Goal: Check status: Check status

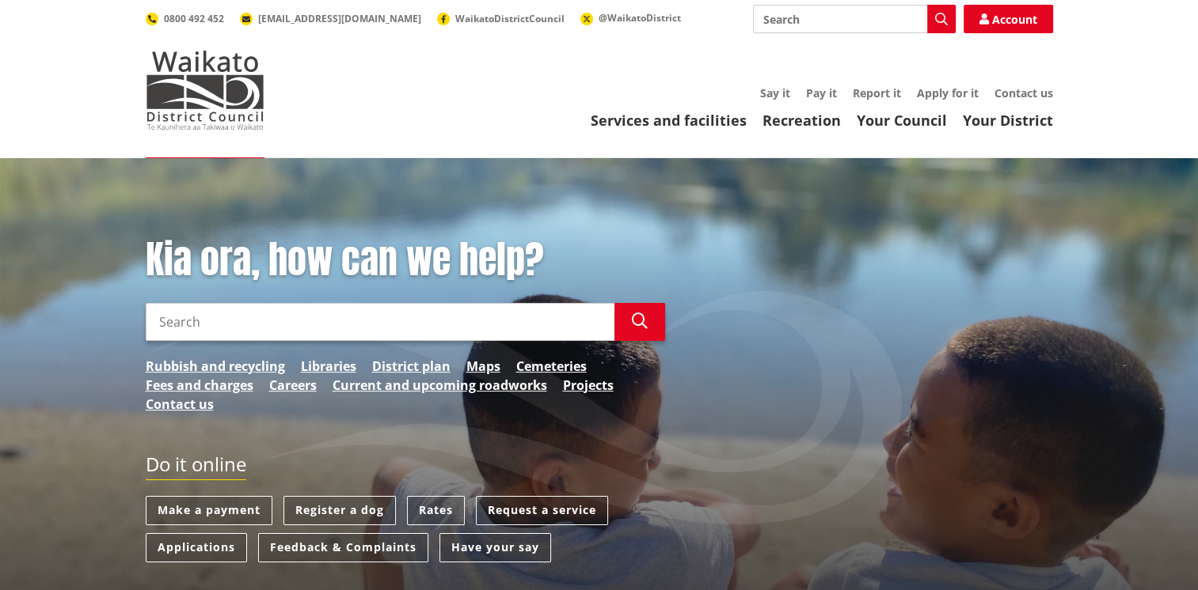
click at [275, 321] on input "Search" at bounding box center [380, 322] width 469 height 38
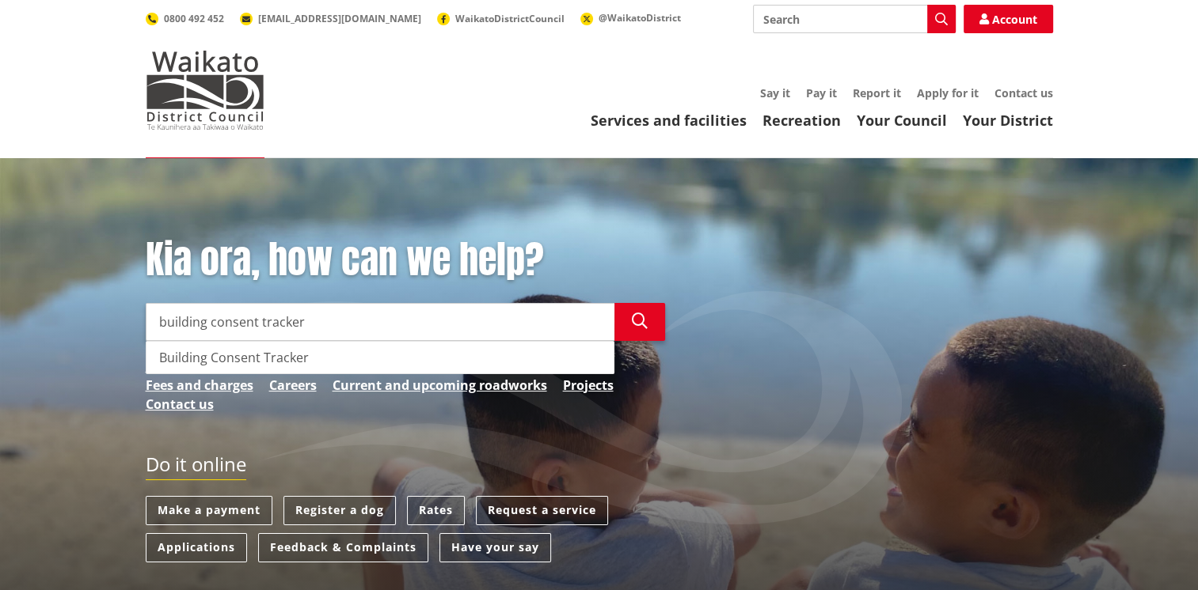
type input "building consent tracker"
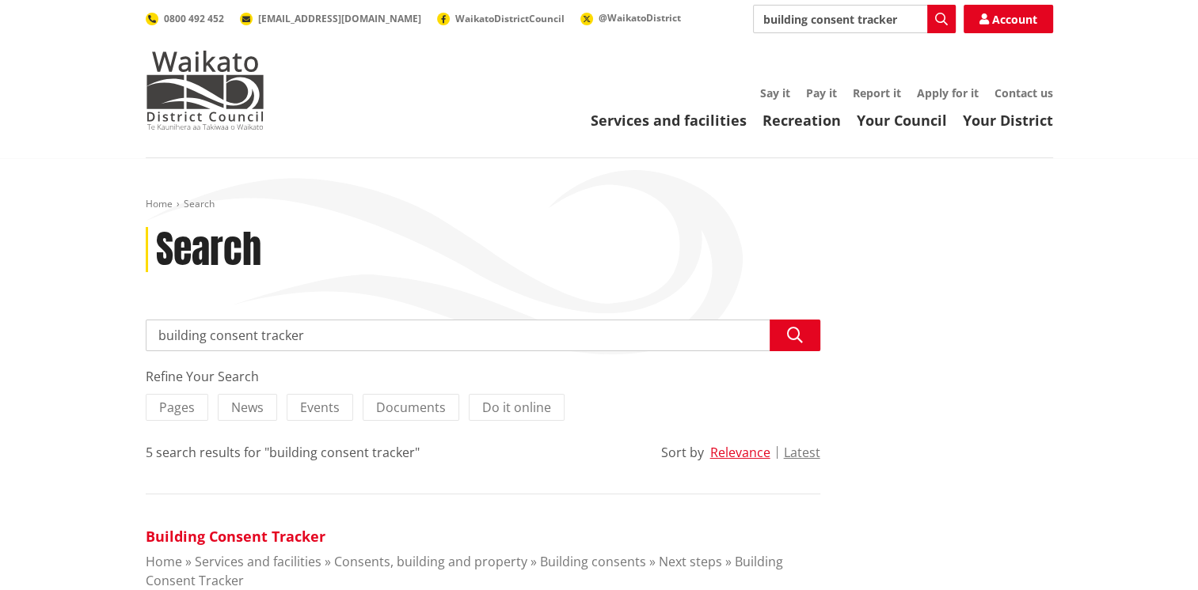
click at [185, 538] on link "Building Consent Tracker" at bounding box center [236, 536] width 180 height 19
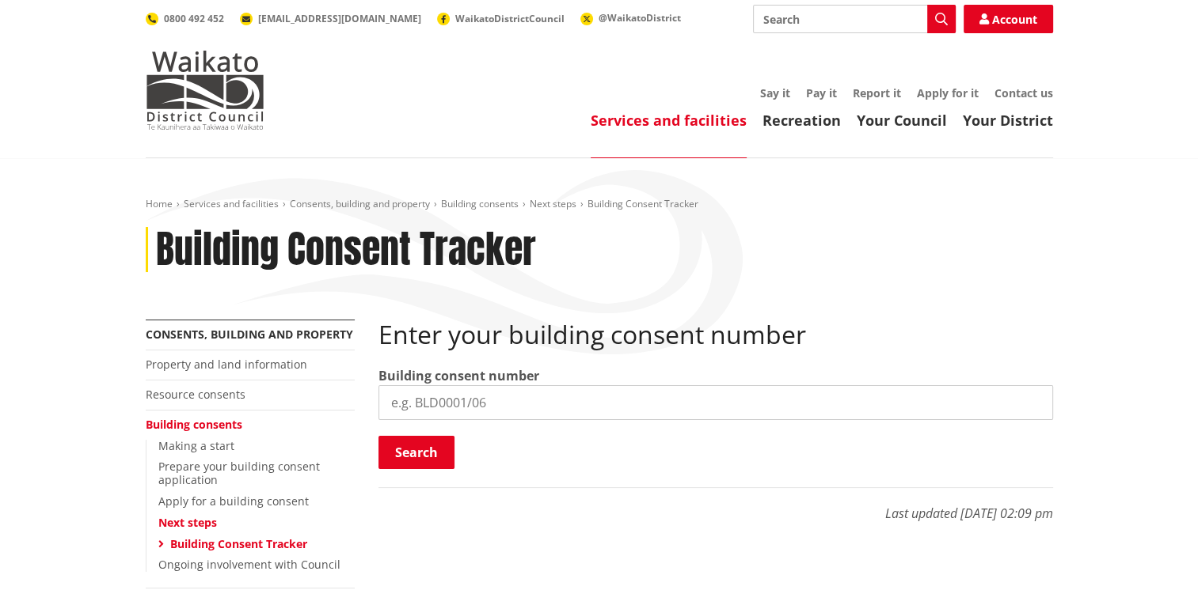
click at [397, 408] on input "search" at bounding box center [715, 402] width 674 height 35
type input "BLD0181/26"
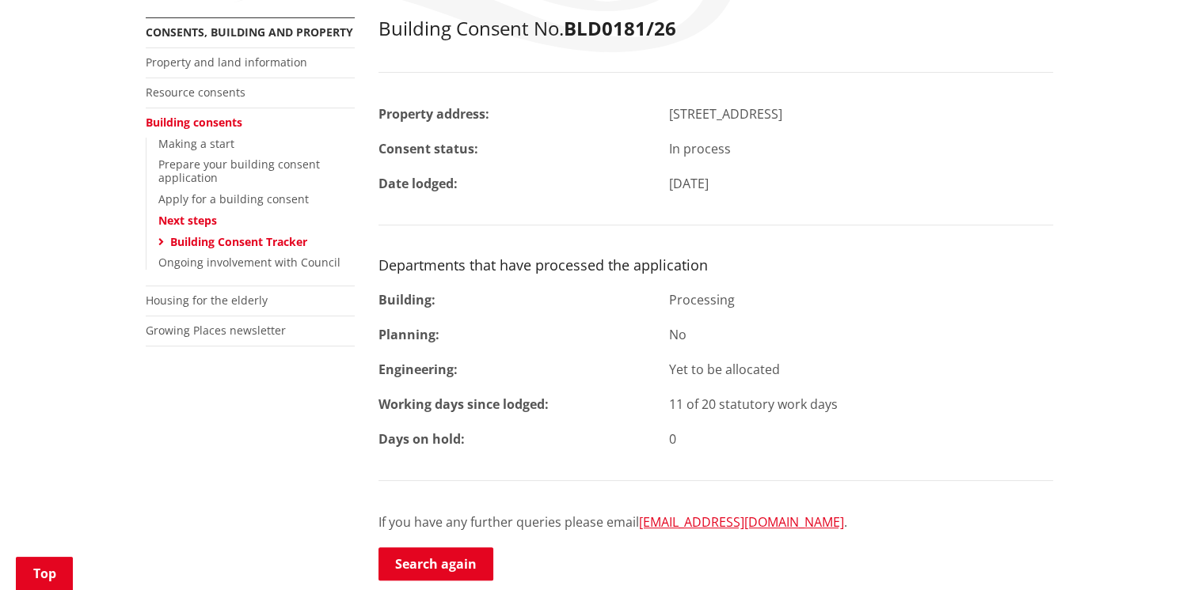
scroll to position [287, 0]
